Goal: Check status: Check status

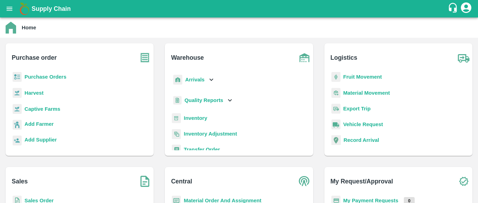
click at [44, 200] on b "Sales Order" at bounding box center [38, 201] width 29 height 6
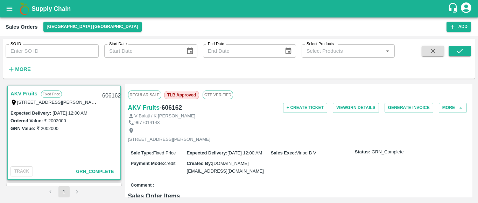
scroll to position [90, 0]
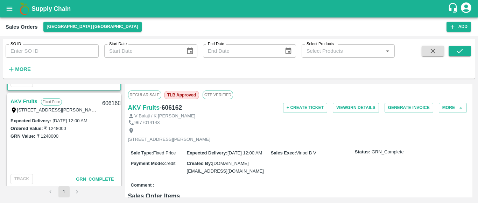
click at [120, 126] on div "AKV Fruits Fixed Price T/D 121 , [PERSON_NAME] fruit market [GEOGRAPHIC_DATA] ,…" at bounding box center [64, 135] width 117 height 102
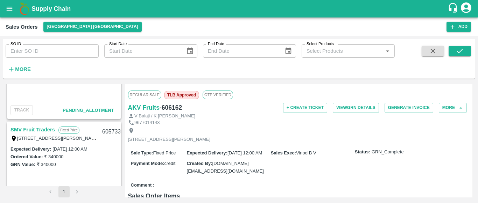
scroll to position [268, 0]
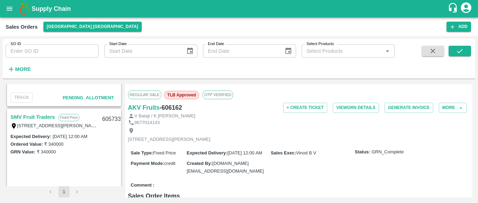
click at [123, 133] on div "AKV Fruits Fixed Price T/D 121 , [PERSON_NAME] fruit market [GEOGRAPHIC_DATA] ,…" at bounding box center [239, 140] width 467 height 113
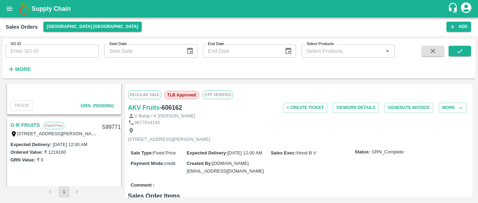
click at [121, 182] on div "AKV Fruits Fixed Price T/D 121 , [PERSON_NAME] fruit market [GEOGRAPHIC_DATA] ,…" at bounding box center [64, 135] width 117 height 102
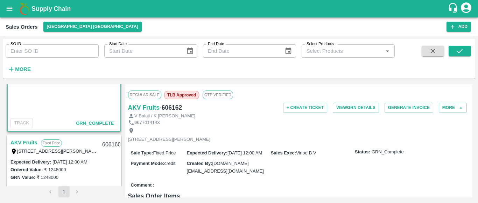
scroll to position [0, 0]
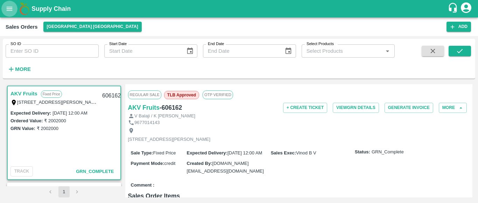
click at [10, 6] on icon "open drawer" at bounding box center [10, 9] width 8 height 8
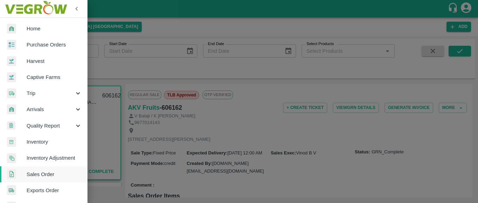
click at [157, 25] on div at bounding box center [239, 101] width 478 height 203
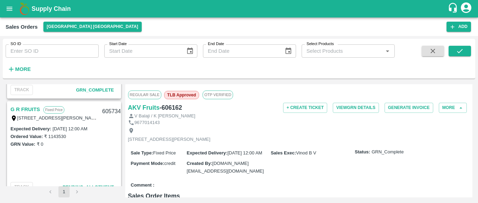
scroll to position [268, 0]
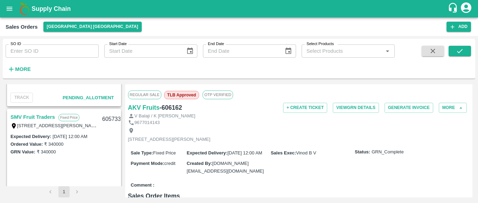
click at [90, 98] on span "Pending_Allotment" at bounding box center [88, 97] width 51 height 5
click at [74, 97] on span "Pending_Allotment" at bounding box center [88, 97] width 51 height 5
click at [122, 136] on div "AKV Fruits Fixed Price T/D 121 , [PERSON_NAME] fruit market [GEOGRAPHIC_DATA] ,…" at bounding box center [239, 140] width 467 height 113
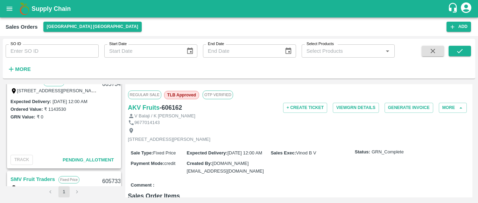
scroll to position [179, 0]
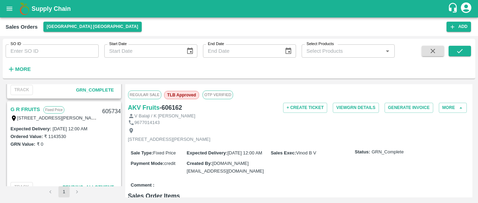
click at [23, 109] on link "G R FRUITS" at bounding box center [24, 109] width 29 height 9
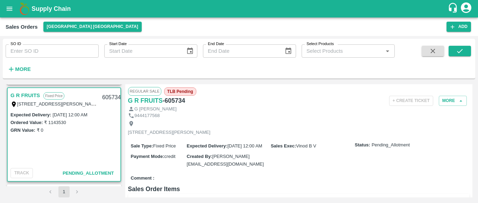
scroll to position [99, 0]
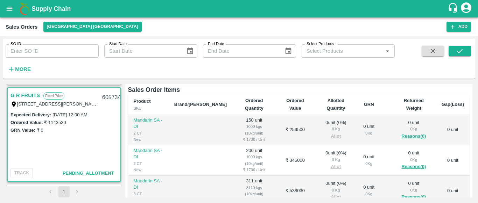
click at [470, 167] on div "Regular Sale TLB Pending G R FRUITS - 605734 + Create Ticket More G [PERSON_NAM…" at bounding box center [298, 140] width 347 height 113
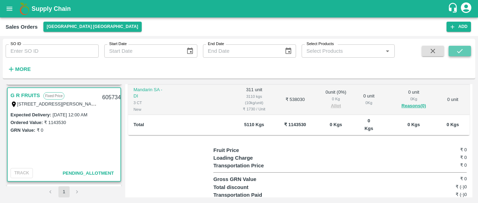
click at [456, 52] on icon "submit" at bounding box center [460, 51] width 8 height 8
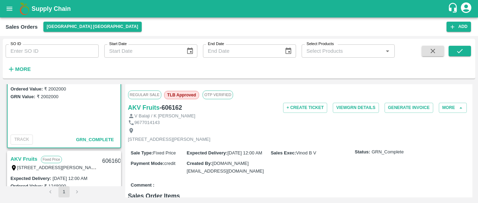
scroll to position [17, 0]
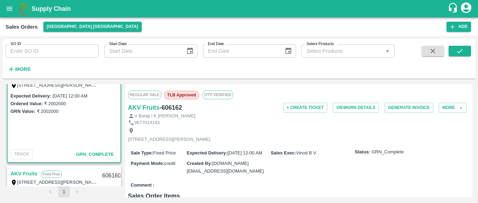
click at [121, 87] on div "AKV Fruits Fixed Price T/D 121 , [PERSON_NAME] fruit market [GEOGRAPHIC_DATA] ,…" at bounding box center [64, 135] width 117 height 102
